Goal: Use online tool/utility: Use online tool/utility

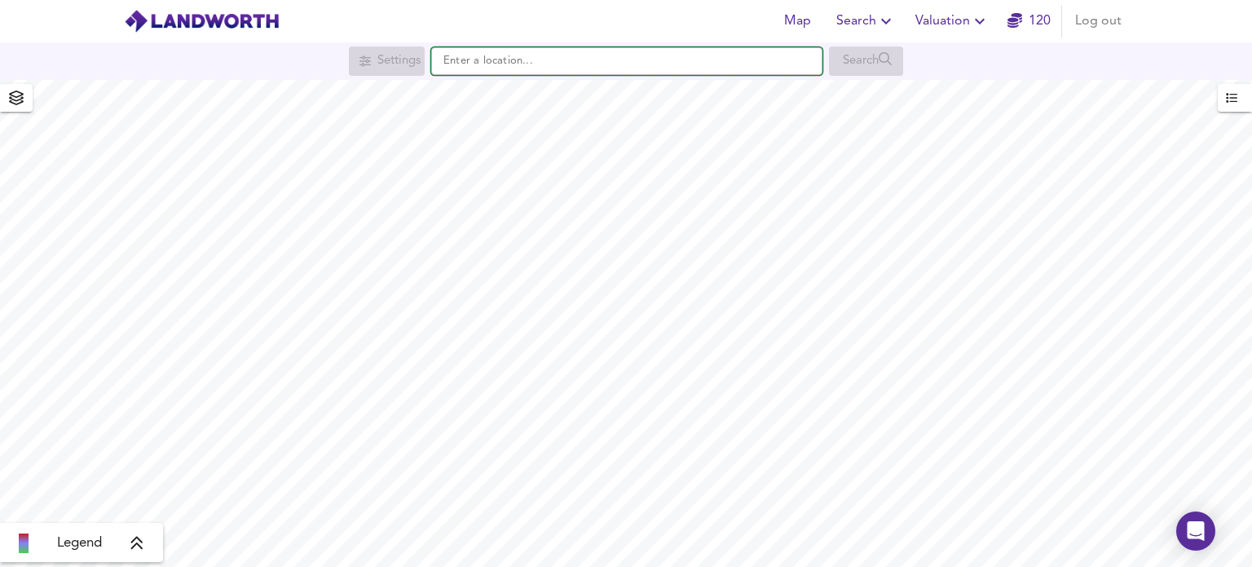
click at [555, 68] on input "text" at bounding box center [626, 61] width 391 height 28
paste input "Retrieving data. Wait a few seconds and try to cut or copy again."
click at [607, 68] on input "Retrieving data. Wait a few seconds and try to cut or copy again." at bounding box center [626, 61] width 391 height 28
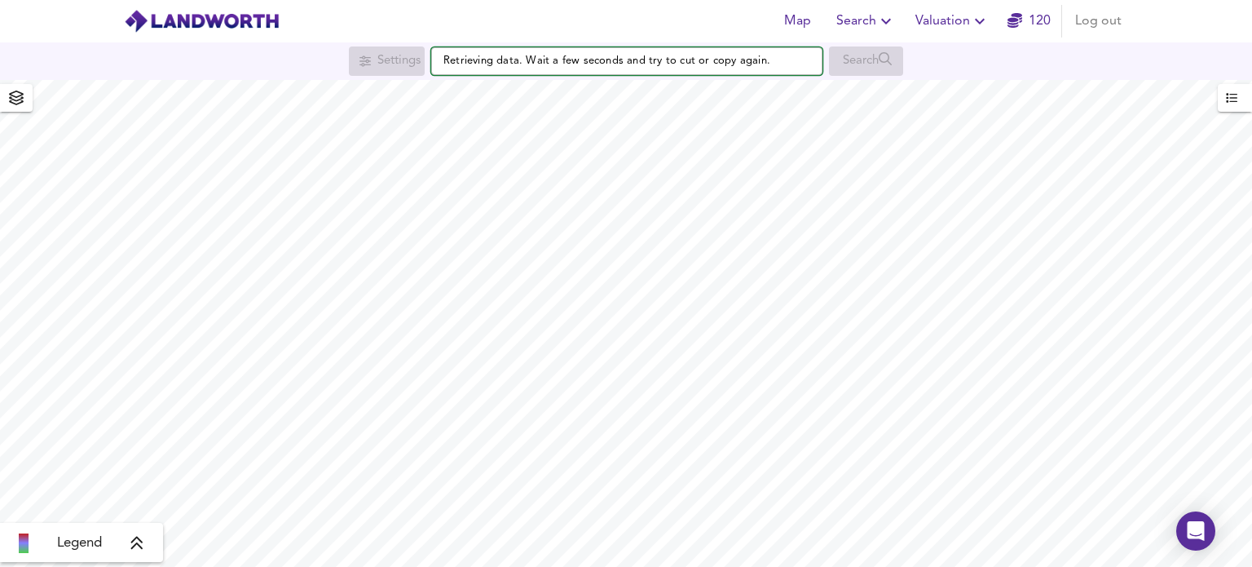
type input "Retrieving data. Wait a few seconds and try to cut or copy again."
paste input "[STREET_ADDRESS]"
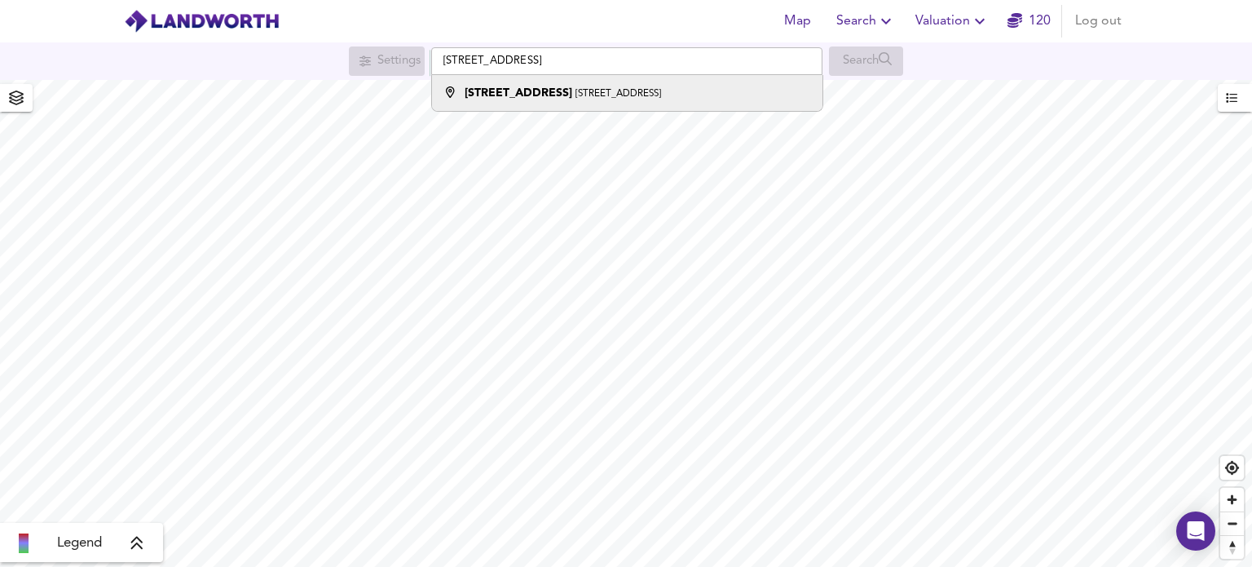
click at [507, 97] on strong "[STREET_ADDRESS]" at bounding box center [519, 92] width 108 height 11
type input "[STREET_ADDRESS]"
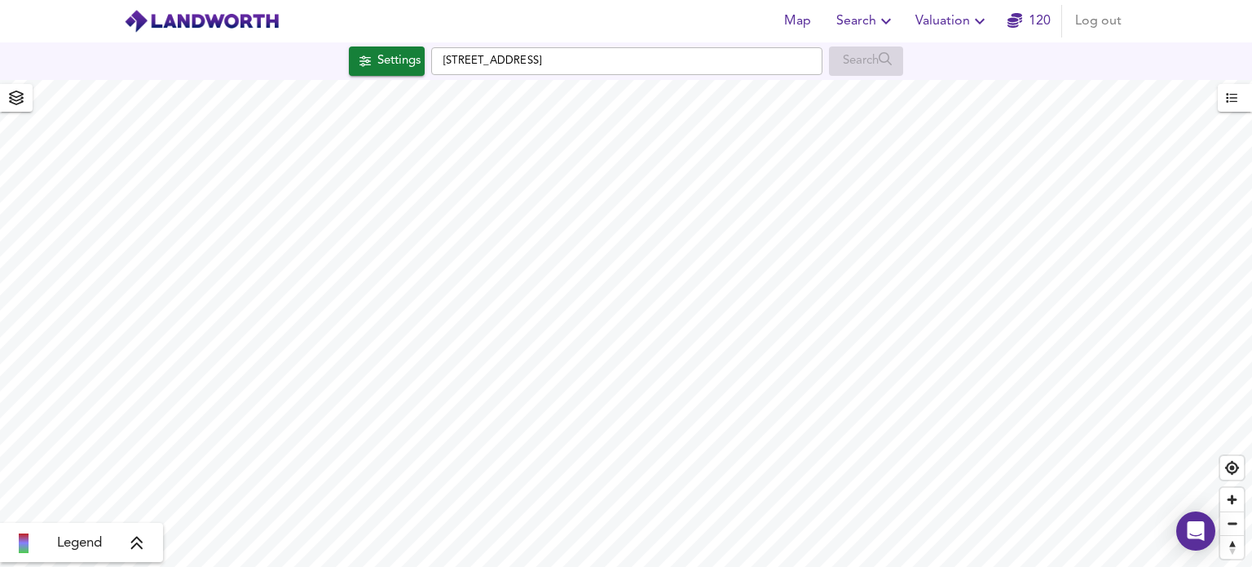
checkbox input "false"
checkbox input "true"
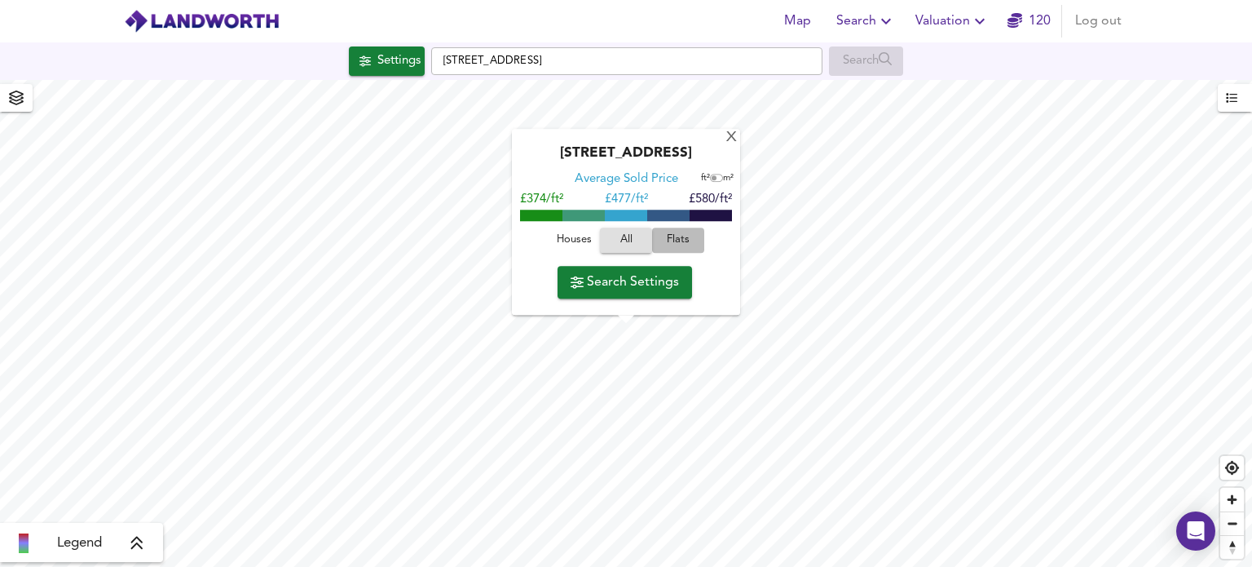
click at [680, 246] on span "Flats" at bounding box center [678, 240] width 44 height 19
